Goal: Task Accomplishment & Management: Use online tool/utility

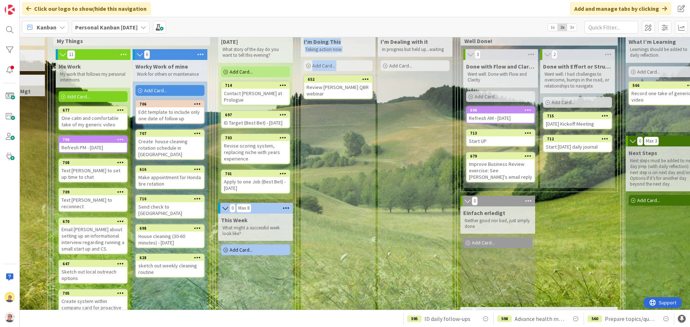
scroll to position [36, 132]
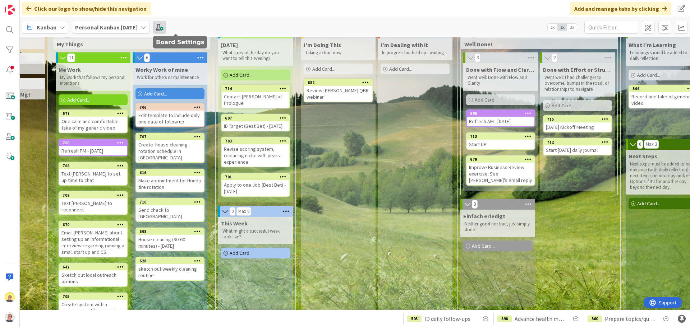
click at [166, 29] on span at bounding box center [159, 27] width 13 height 13
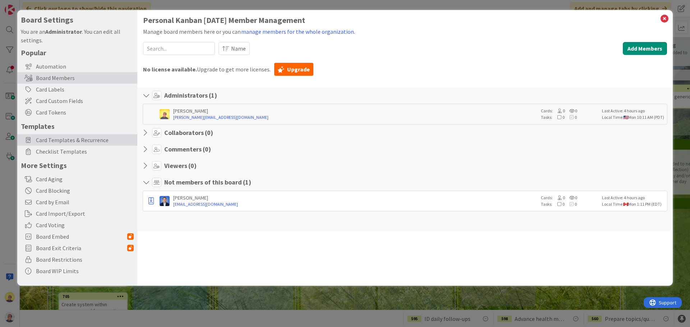
click at [58, 135] on div "Card Templates & Recurrence" at bounding box center [77, 139] width 120 height 11
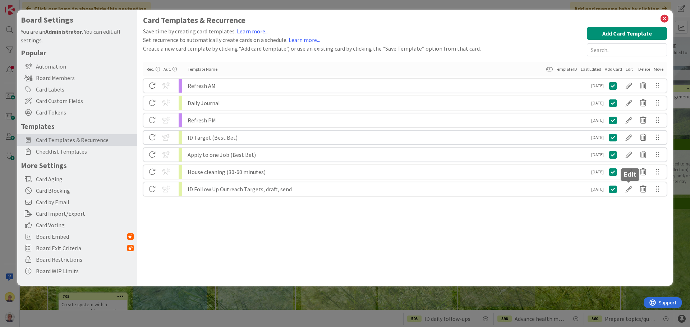
click at [631, 191] on div at bounding box center [628, 189] width 14 height 12
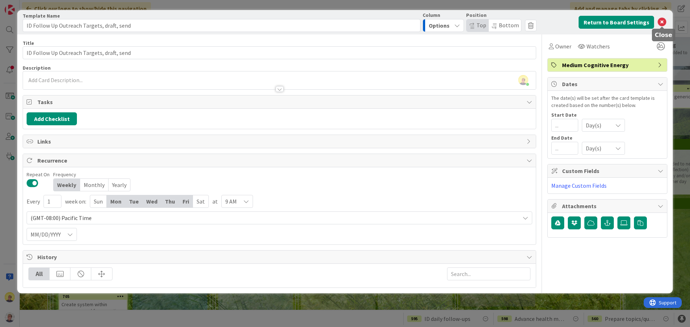
click at [662, 23] on icon at bounding box center [661, 22] width 9 height 9
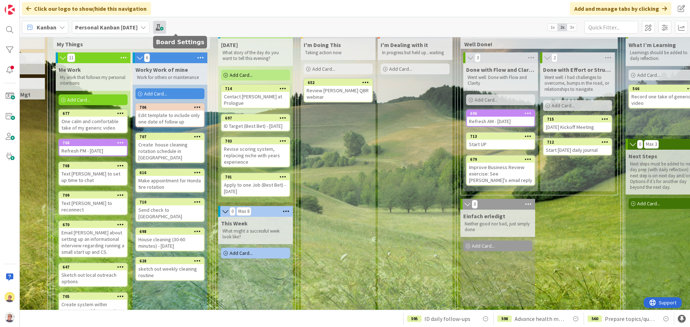
click at [166, 26] on span at bounding box center [159, 27] width 13 height 13
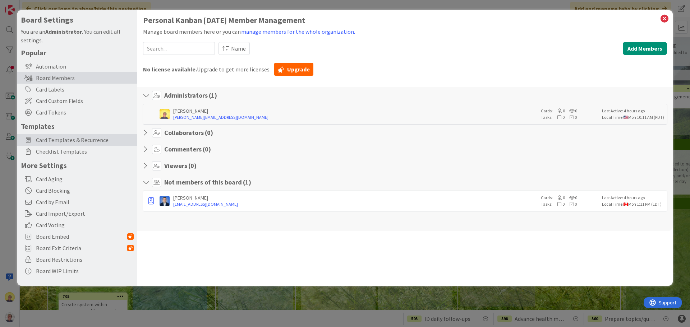
click at [69, 141] on span "Card Templates & Recurrence" at bounding box center [85, 140] width 98 height 9
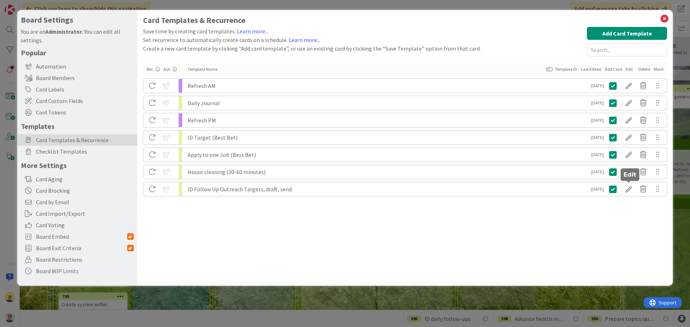
click at [623, 188] on div at bounding box center [628, 189] width 14 height 12
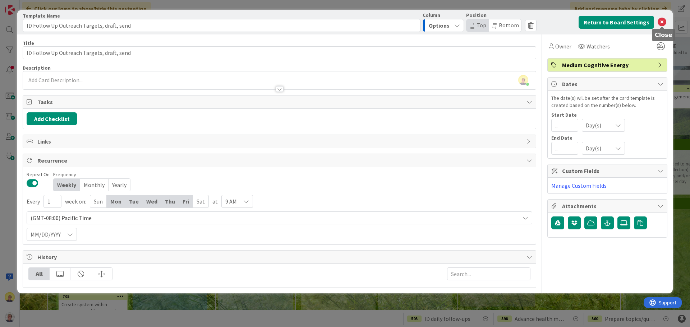
click at [663, 24] on icon at bounding box center [661, 22] width 9 height 9
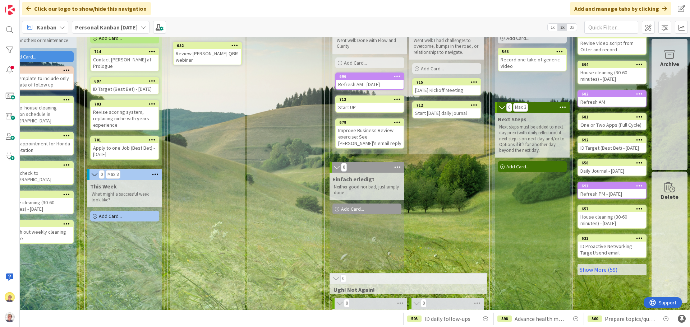
scroll to position [108, 268]
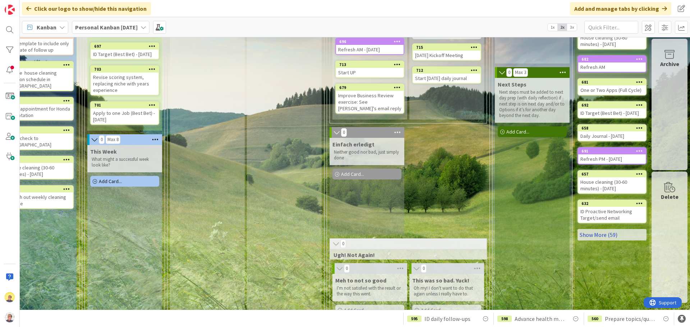
click at [604, 241] on link "Show More (59)" at bounding box center [611, 234] width 69 height 11
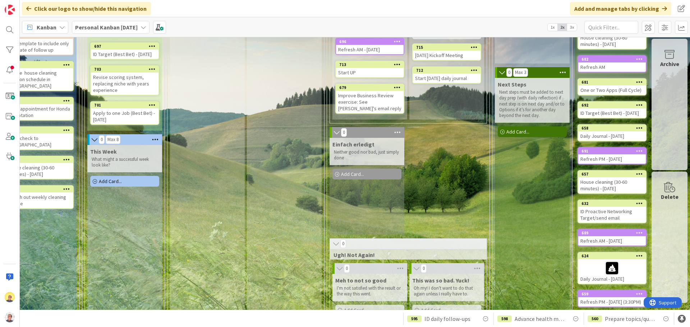
click at [596, 218] on div "ID Proactive Networking Target/send email" at bounding box center [612, 215] width 68 height 16
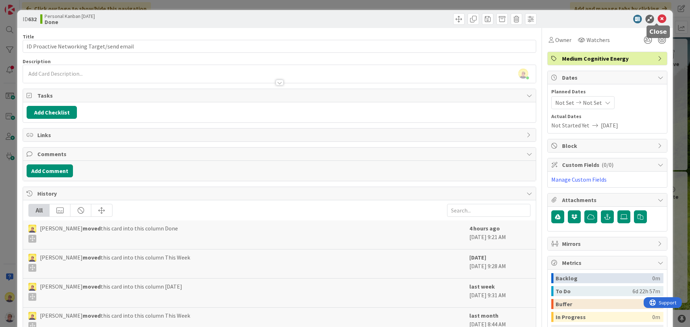
click at [657, 18] on icon at bounding box center [661, 19] width 9 height 9
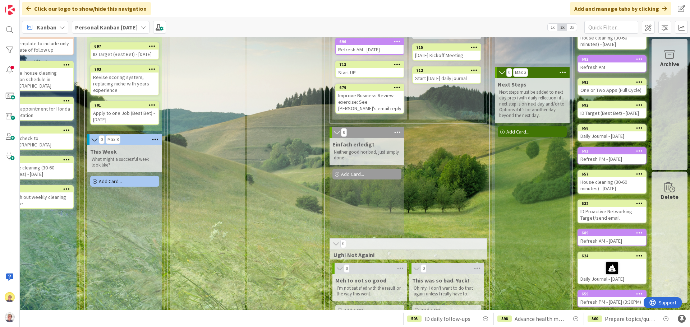
click at [663, 85] on div "Archive" at bounding box center [669, 104] width 36 height 131
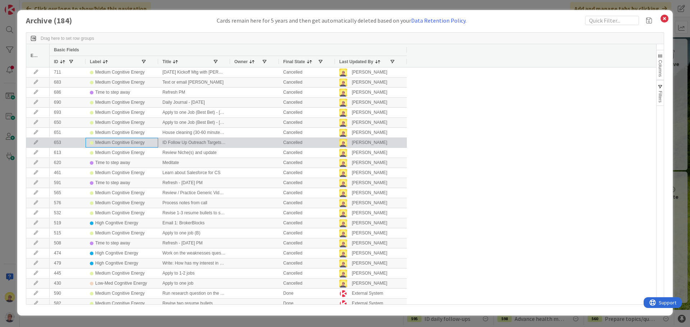
click at [108, 142] on div "Medium Cognitive Energy" at bounding box center [119, 142] width 49 height 9
click at [36, 142] on icon at bounding box center [36, 142] width 11 height 4
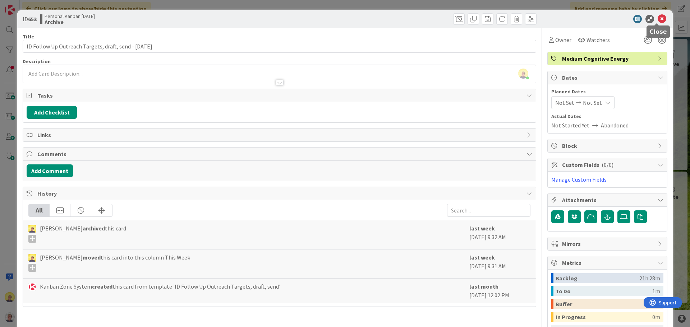
click at [657, 19] on icon at bounding box center [661, 19] width 9 height 9
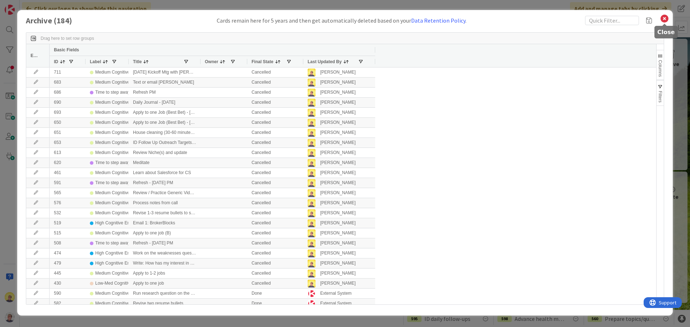
click at [662, 18] on icon at bounding box center [663, 19] width 9 height 10
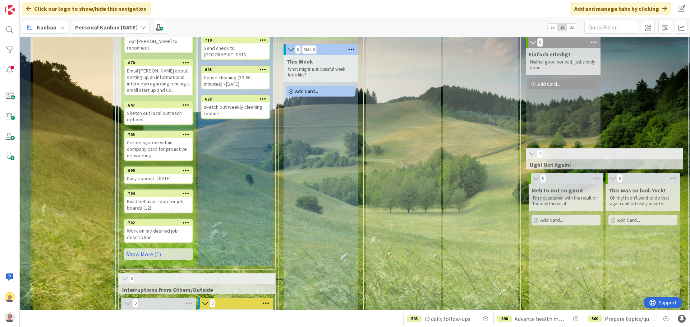
scroll to position [215, 66]
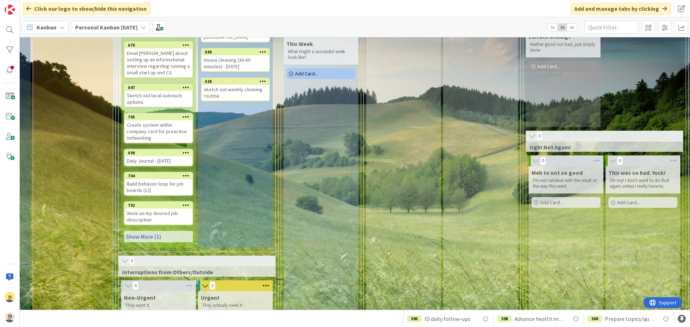
click at [154, 231] on link "Show More (1)" at bounding box center [158, 236] width 69 height 11
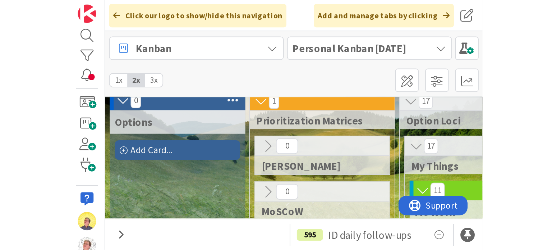
scroll to position [5, 0]
